Goal: Navigation & Orientation: Find specific page/section

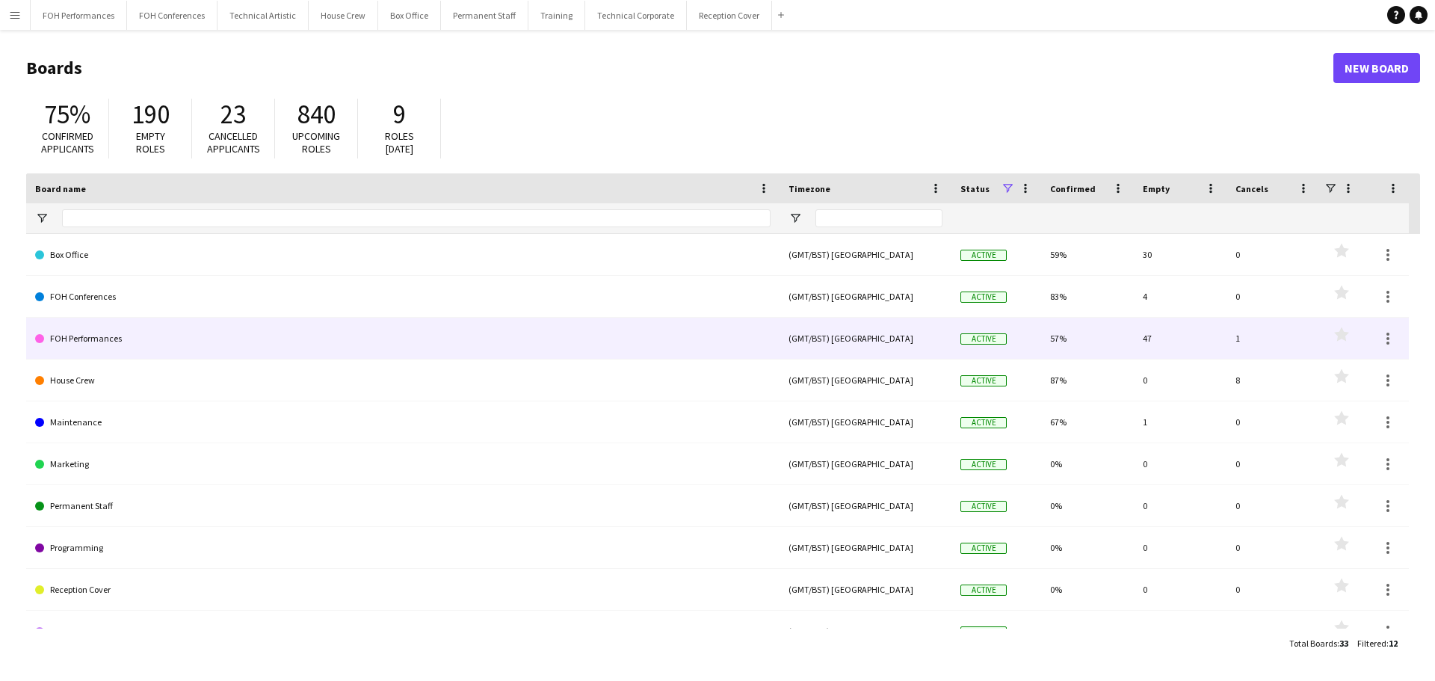
click at [81, 338] on link "FOH Performances" at bounding box center [403, 339] width 736 height 42
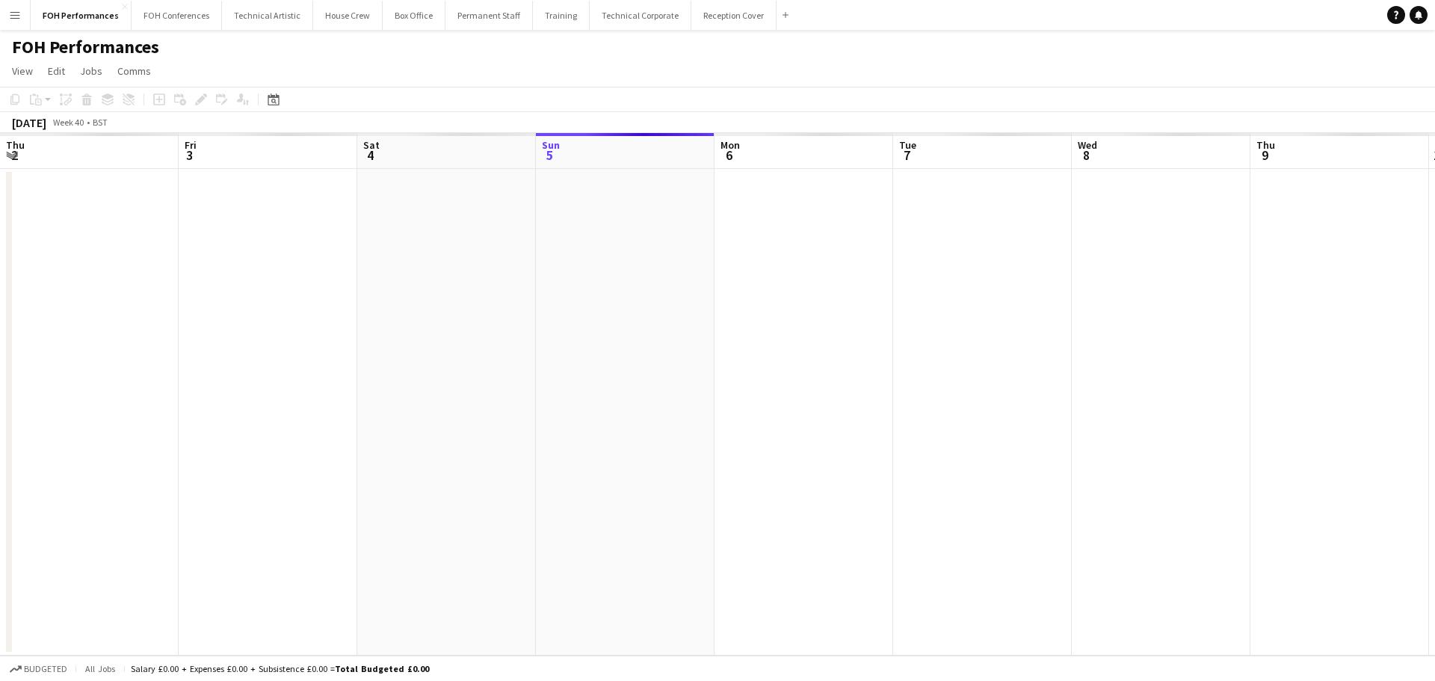
scroll to position [0, 357]
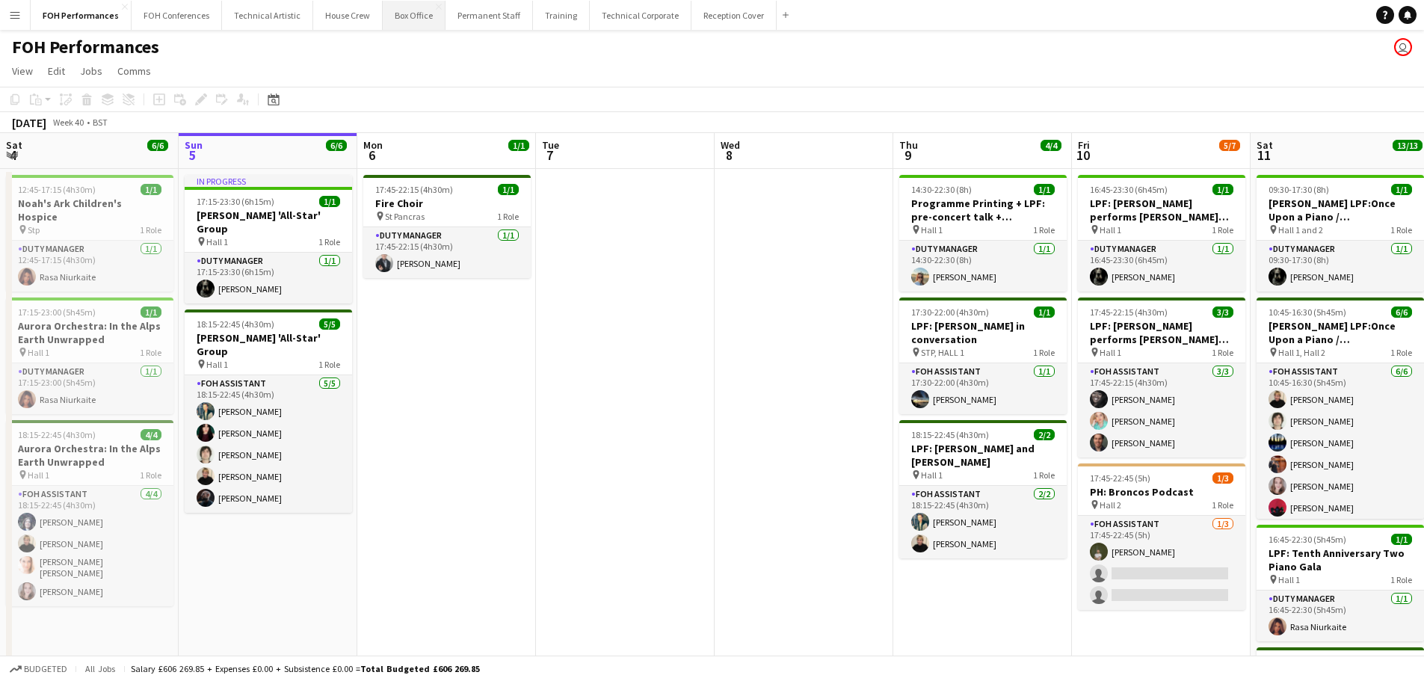
click at [413, 17] on button "Box Office Close" at bounding box center [414, 15] width 63 height 29
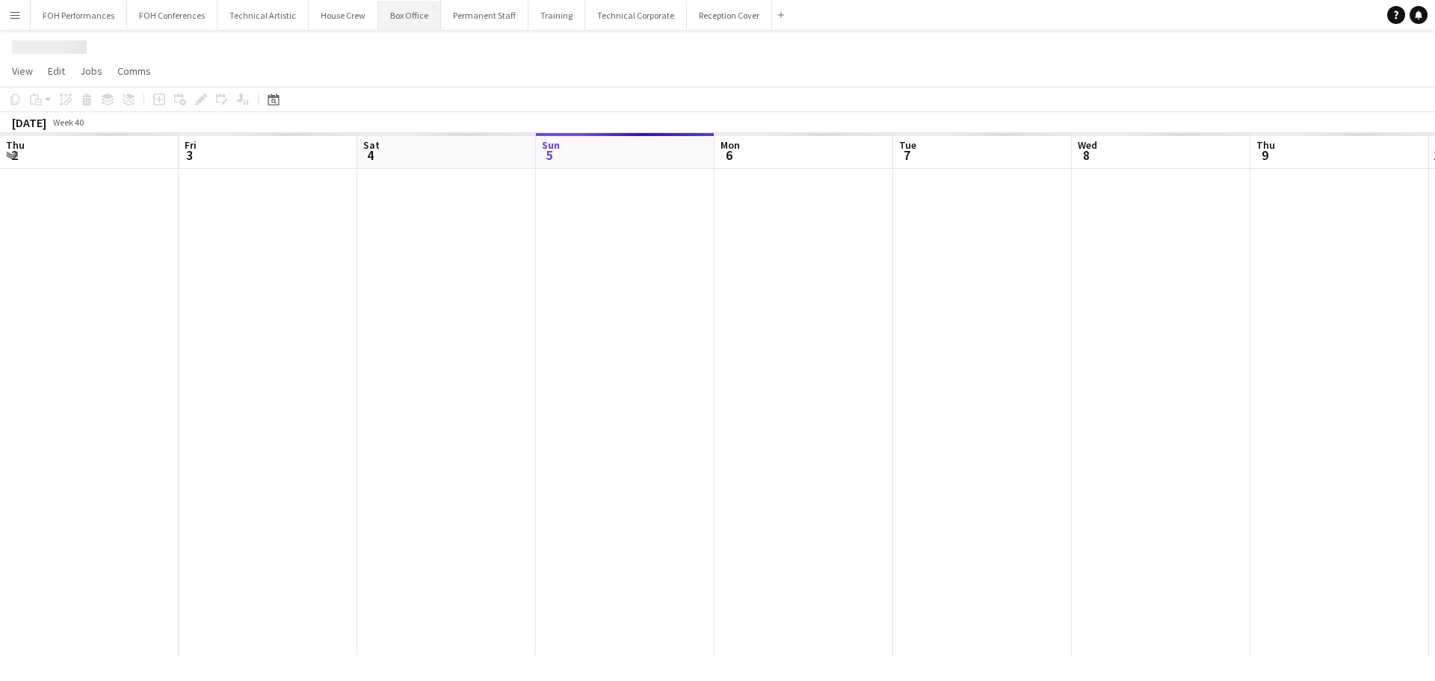
scroll to position [0, 357]
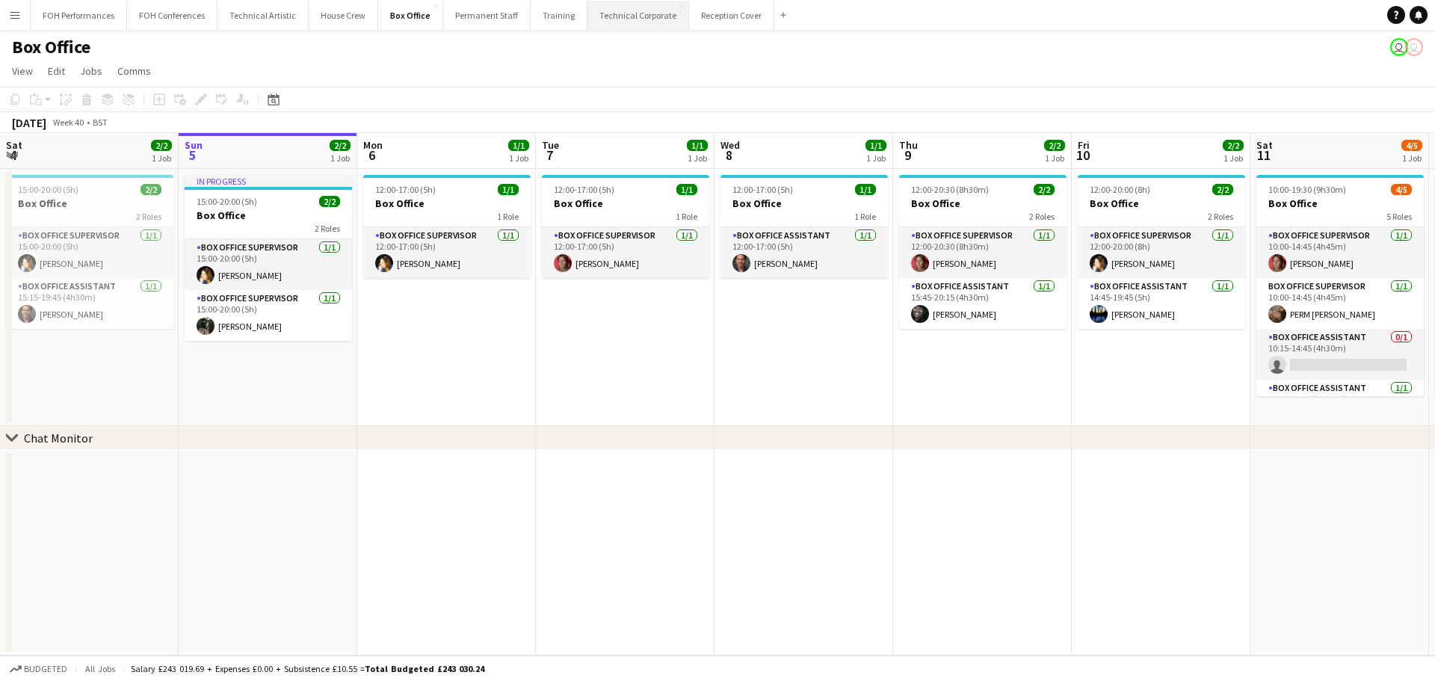
click at [662, 25] on button "Technical Corporate Close" at bounding box center [639, 15] width 102 height 29
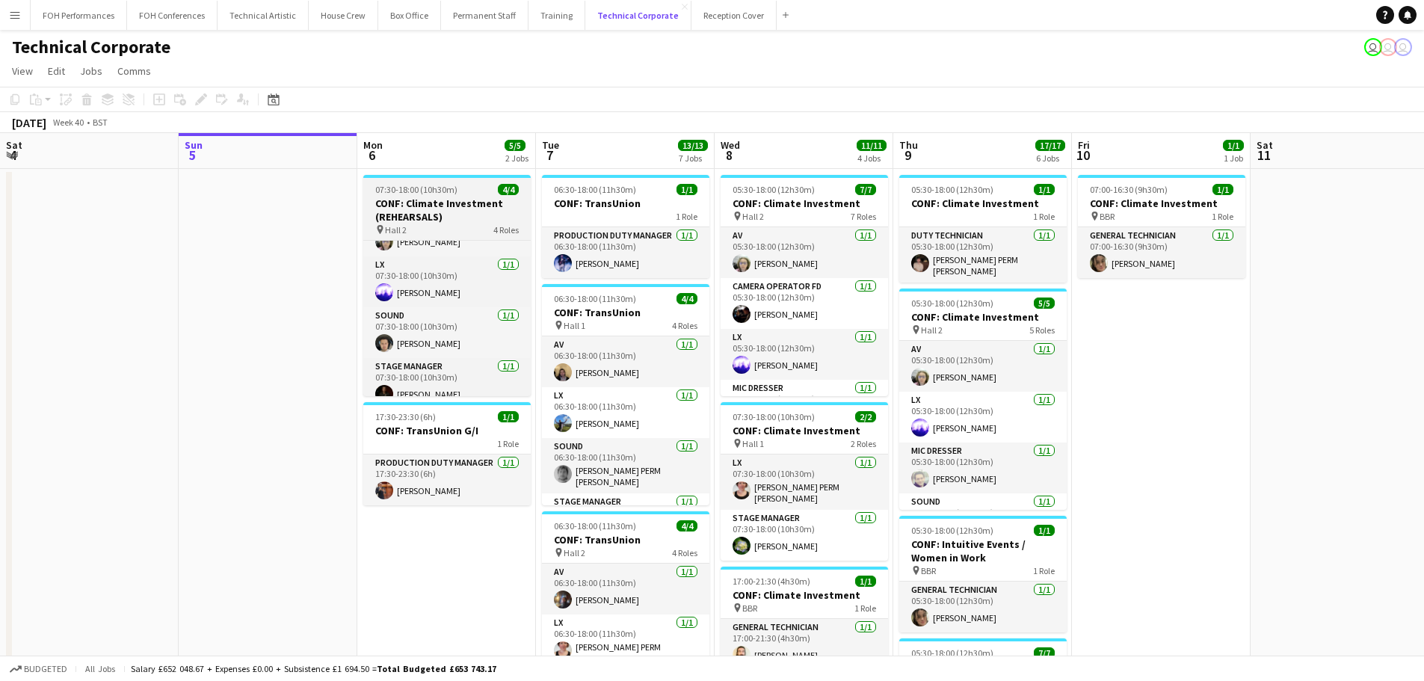
scroll to position [48, 0]
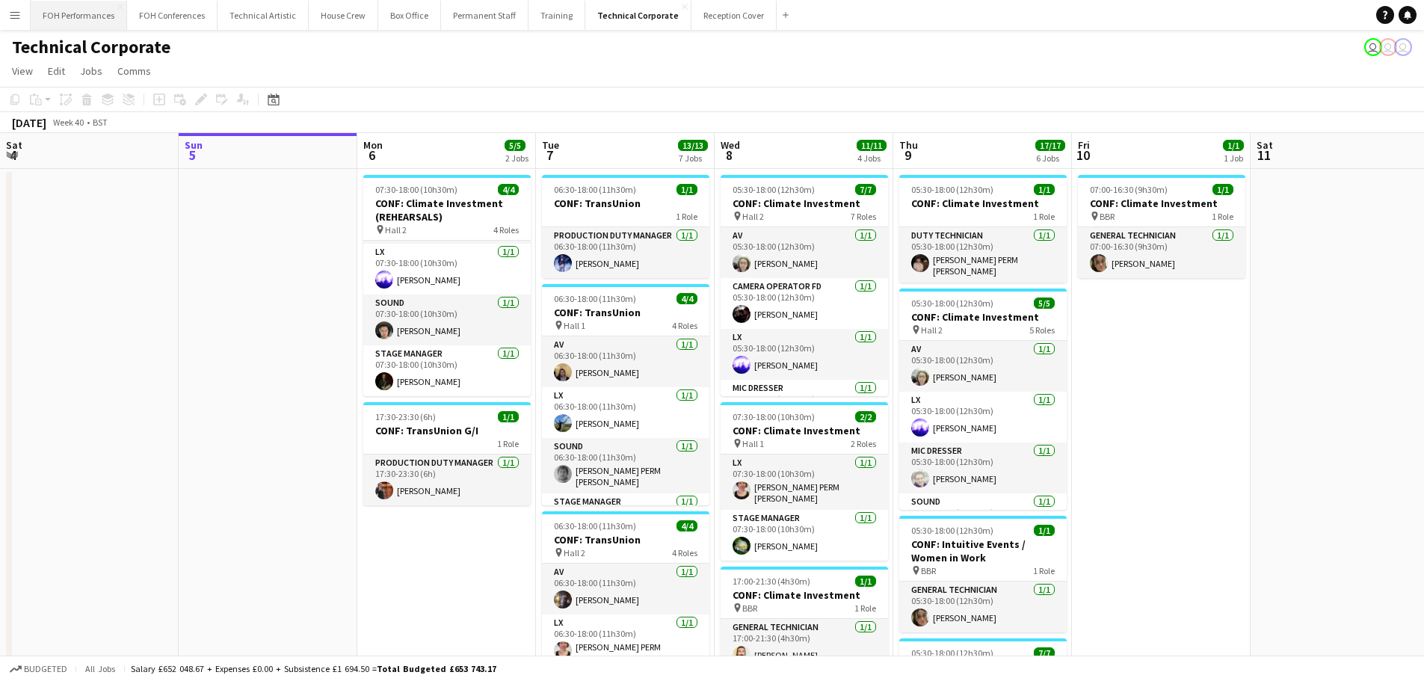
click at [98, 25] on button "FOH Performances Close" at bounding box center [79, 15] width 96 height 29
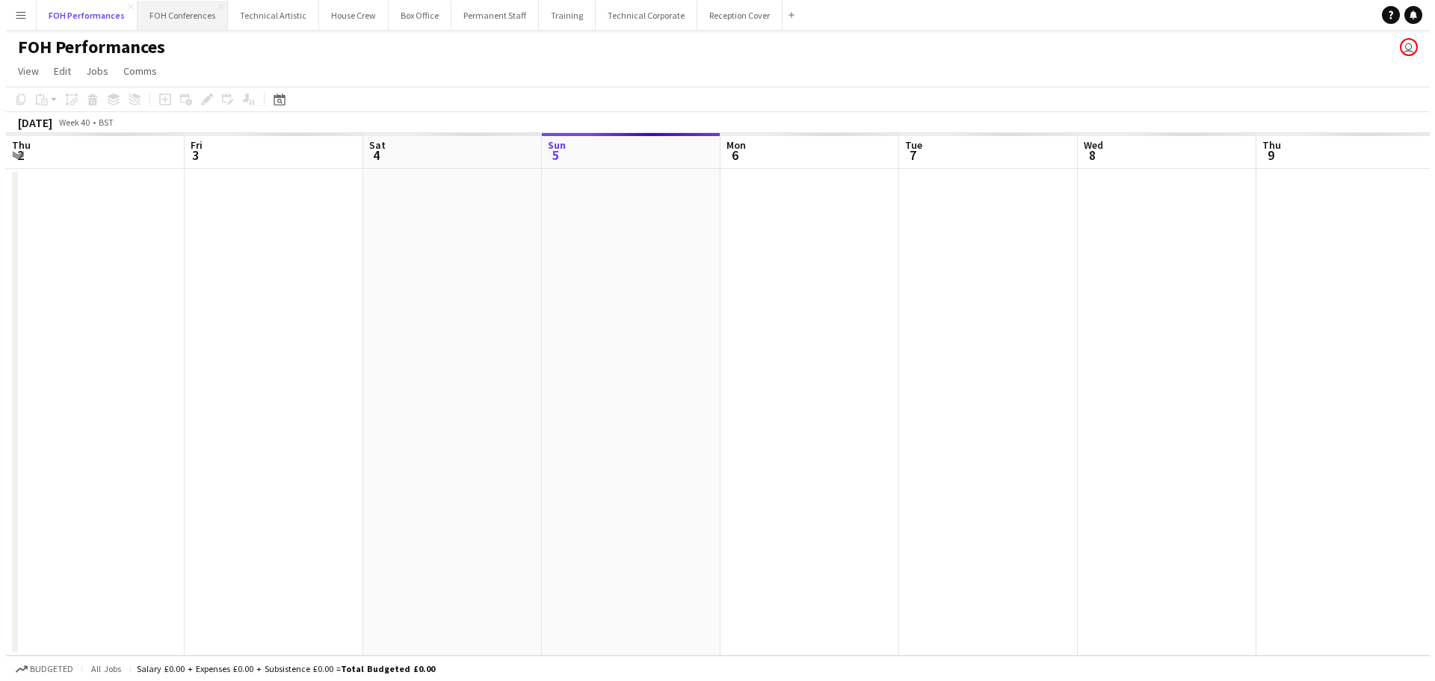
scroll to position [0, 357]
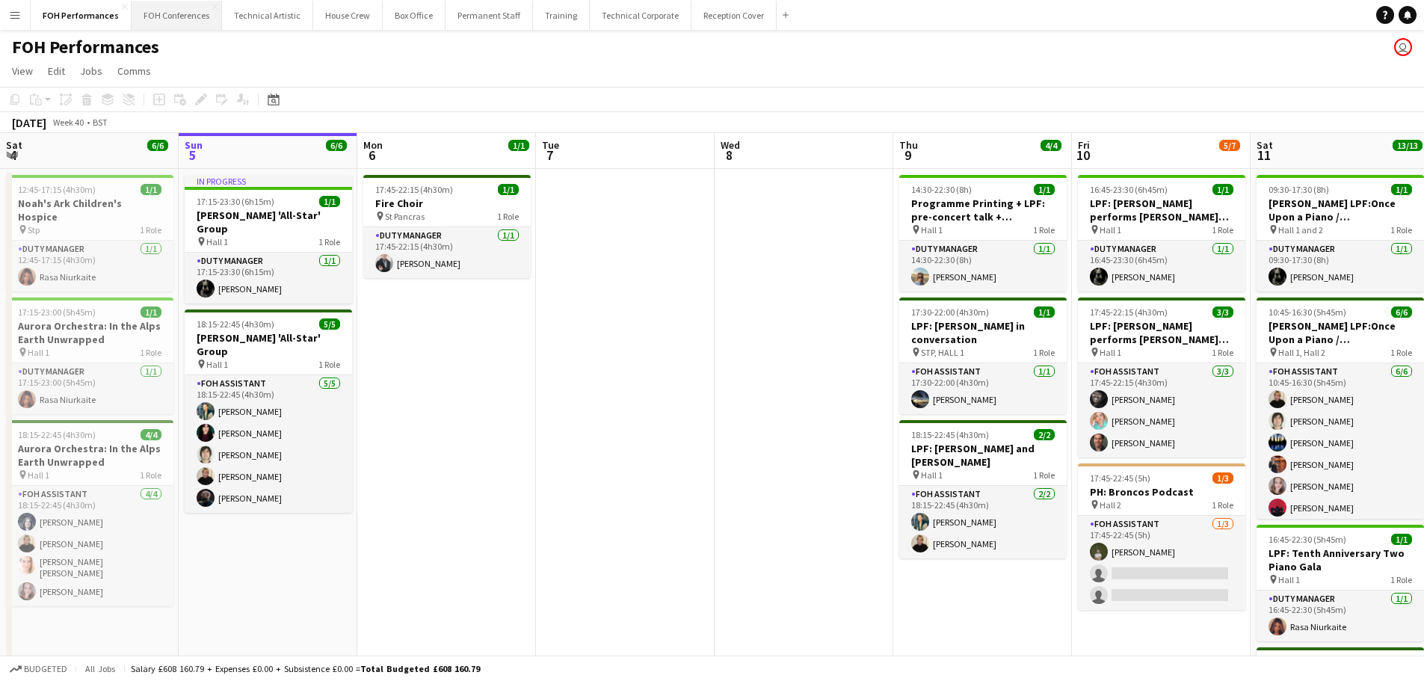
click at [194, 24] on button "FOH Conferences Close" at bounding box center [177, 15] width 90 height 29
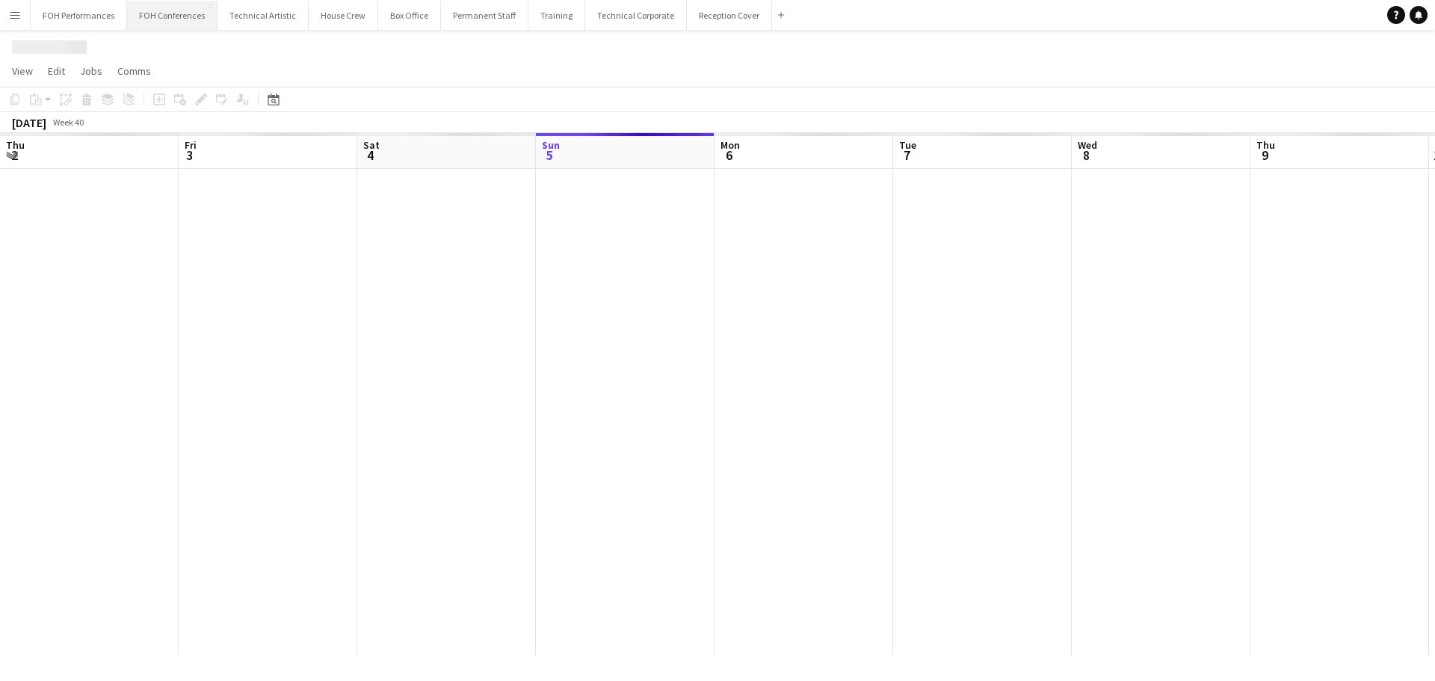
scroll to position [0, 357]
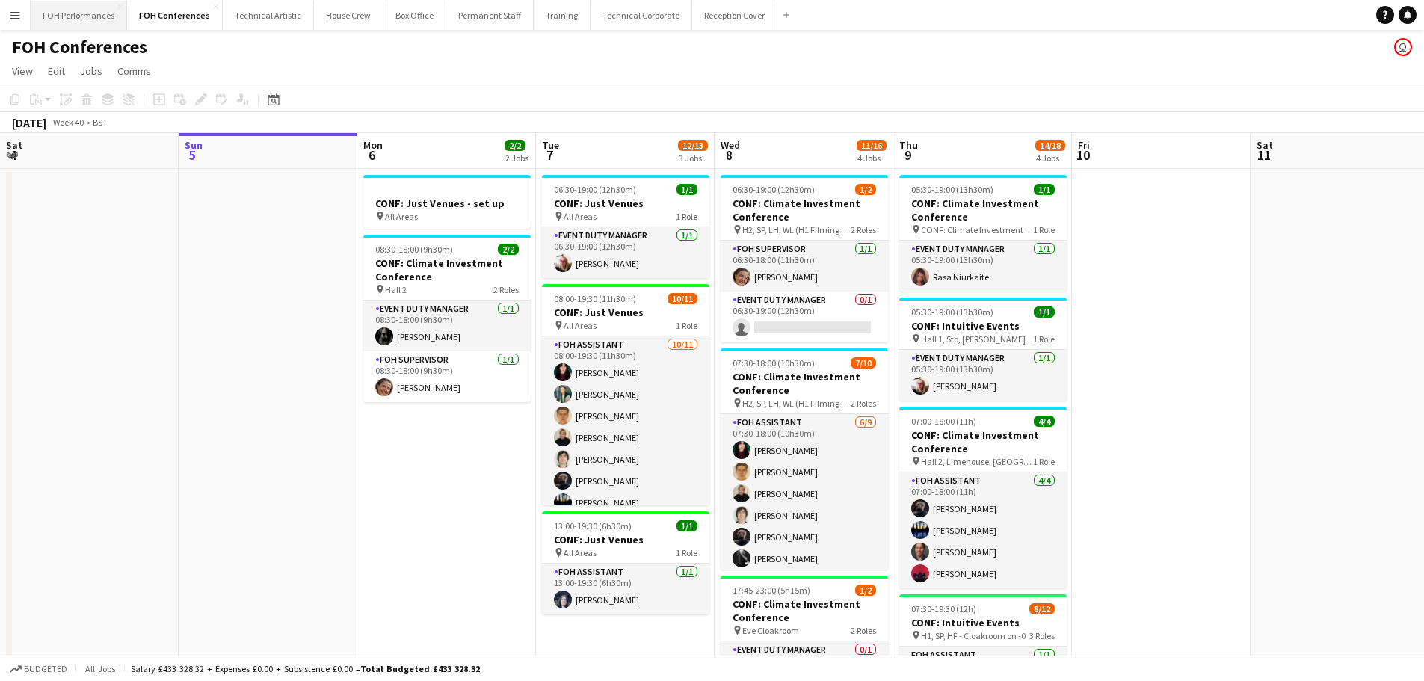
click at [96, 15] on button "FOH Performances Close" at bounding box center [79, 15] width 96 height 29
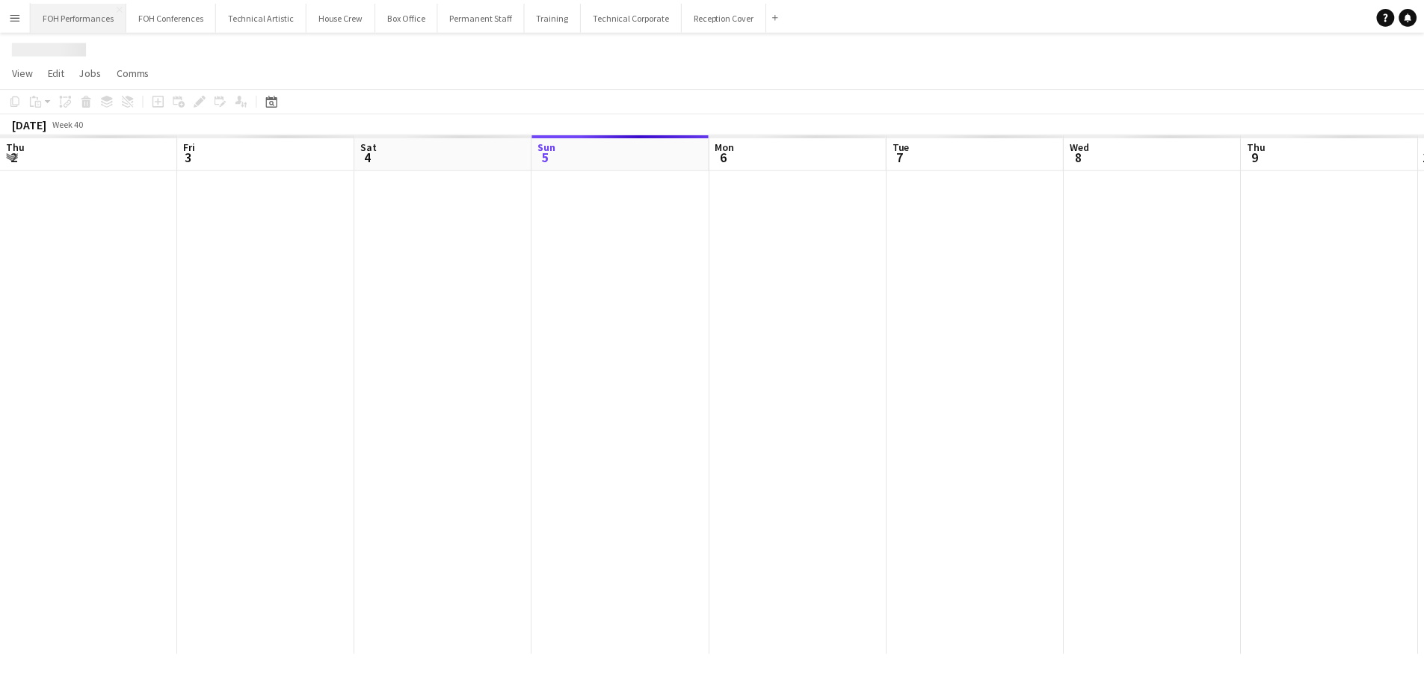
scroll to position [0, 357]
